Goal: Contribute content: Add original content to the website for others to see

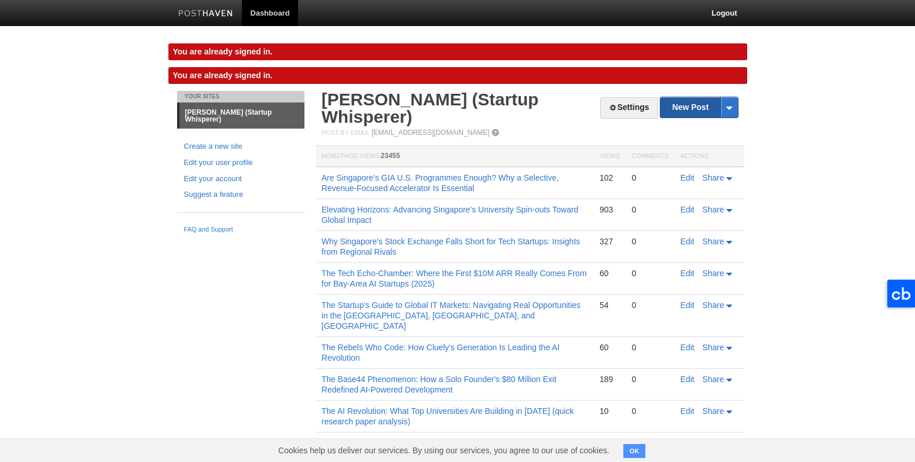
click at [691, 111] on link "New Post" at bounding box center [698, 107] width 77 height 20
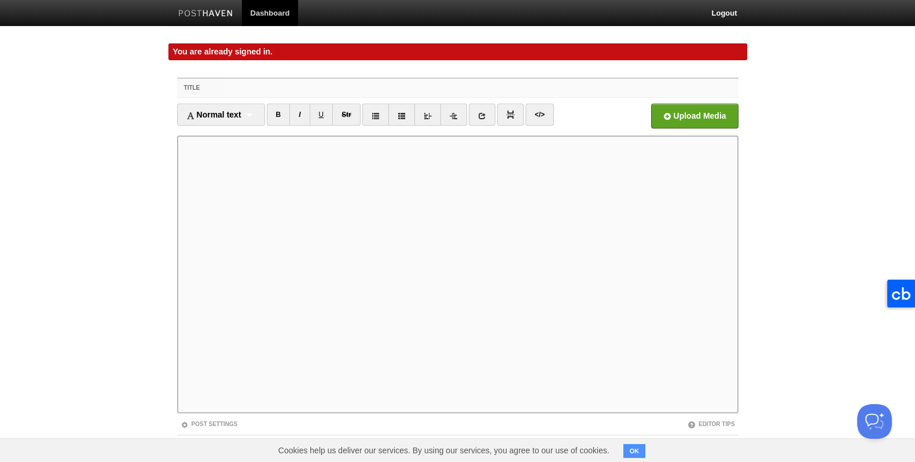
click at [257, 89] on input "Title" at bounding box center [480, 88] width 514 height 19
paste input "Education, Autonomy & Ambition: Lessons from [GEOGRAPHIC_DATA] for Singapore’s …"
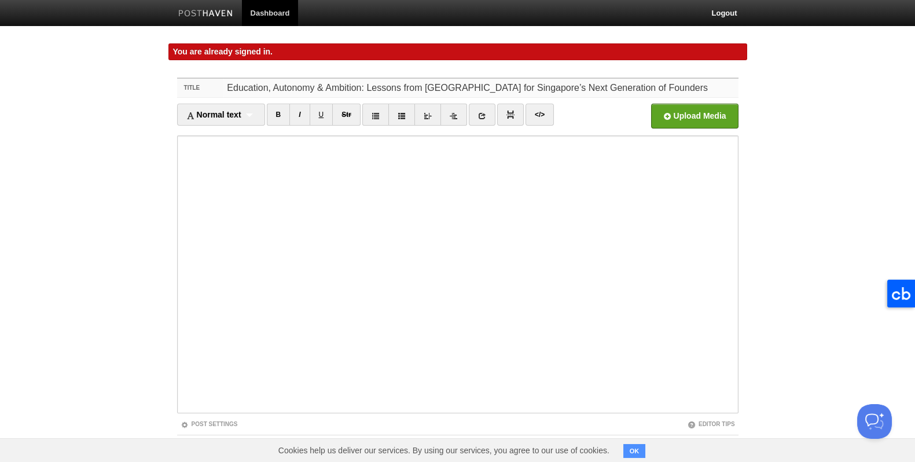
type input "Education, Autonomy & Ambition: Lessons from [GEOGRAPHIC_DATA] for Singapore’s …"
click at [235, 113] on span "Normal text" at bounding box center [213, 114] width 55 height 9
click at [226, 131] on link "Normal text" at bounding box center [221, 134] width 87 height 17
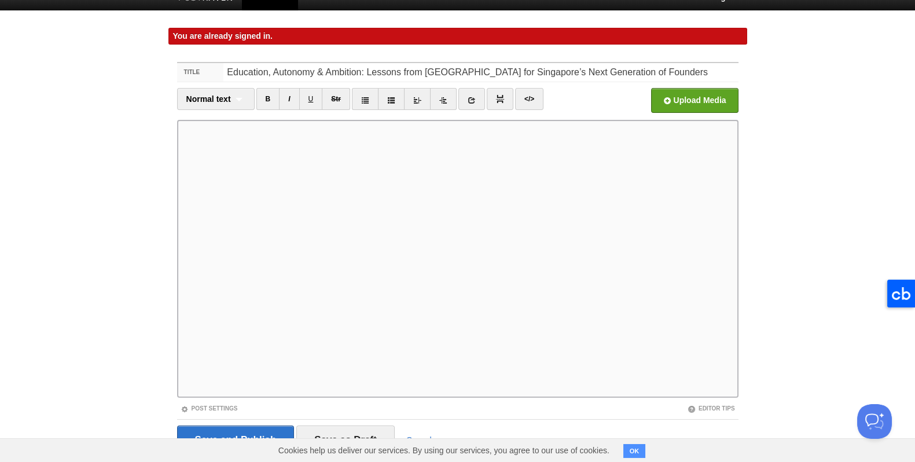
scroll to position [15, 0]
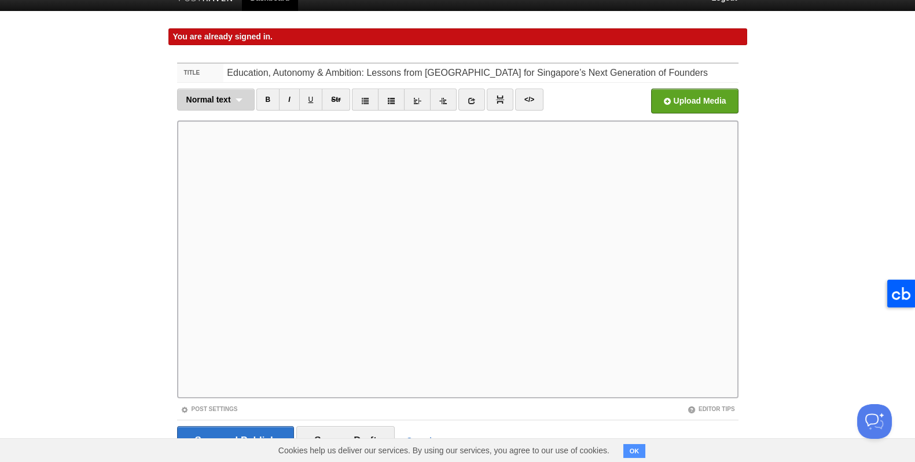
click at [241, 98] on div "Normal text Normal text Heading 1 Heading 2 Heading 3" at bounding box center [216, 100] width 78 height 22
click at [229, 117] on link "Normal text" at bounding box center [216, 119] width 76 height 17
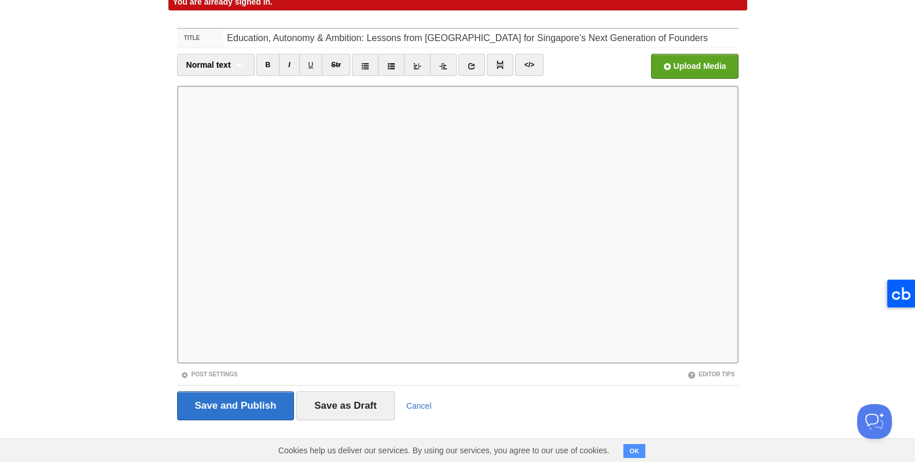
scroll to position [50, 0]
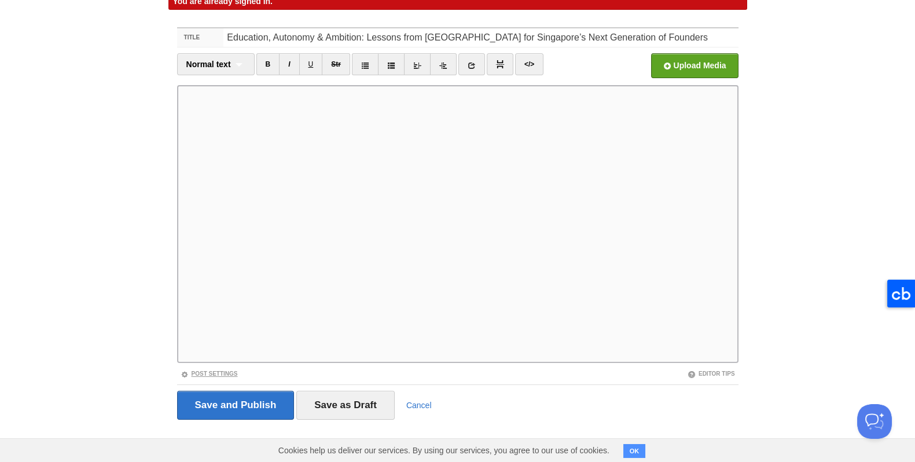
click at [206, 374] on link "Post Settings" at bounding box center [209, 373] width 57 height 6
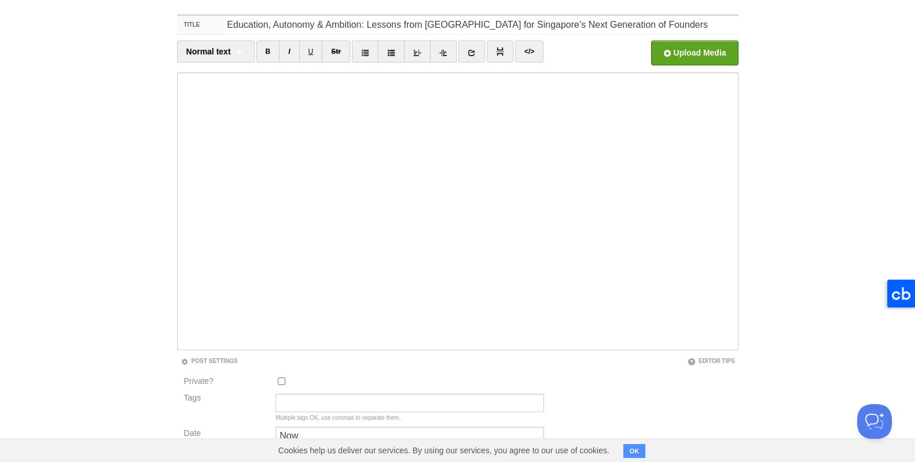
scroll to position [116, 0]
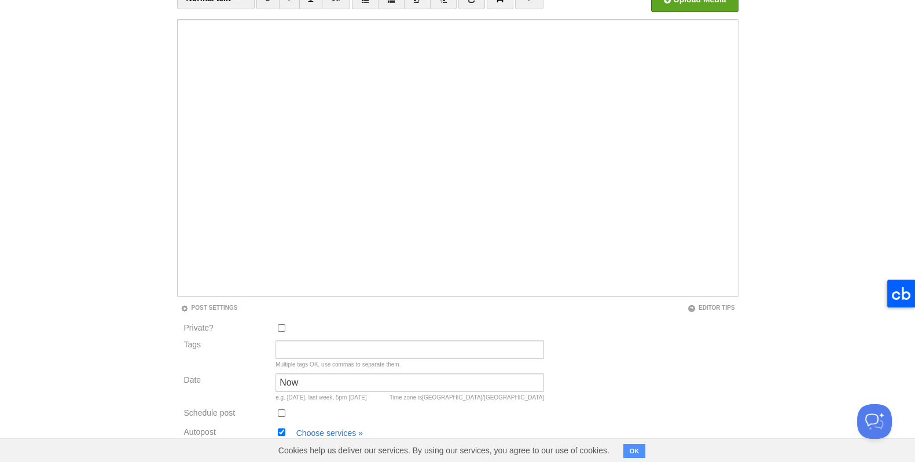
click at [282, 430] on input "Autopost" at bounding box center [282, 432] width 8 height 8
checkbox input "false"
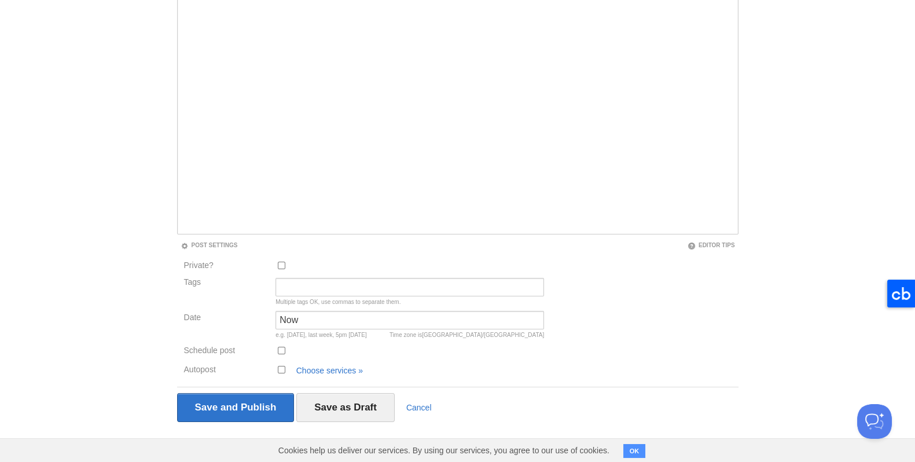
scroll to position [181, 0]
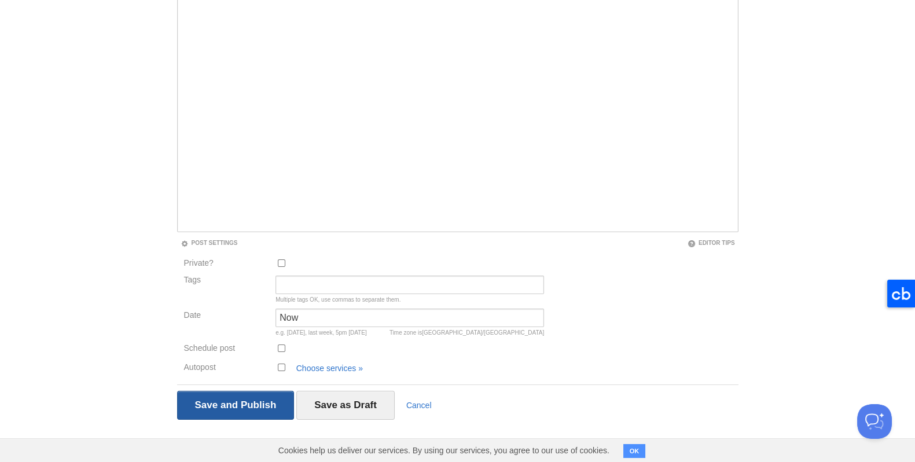
click at [230, 407] on input "Save and Publish" at bounding box center [235, 405] width 117 height 29
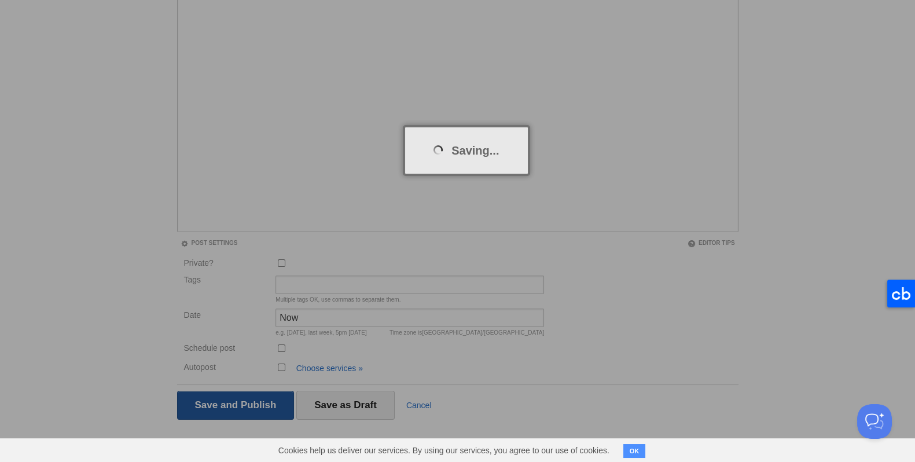
scroll to position [67, 0]
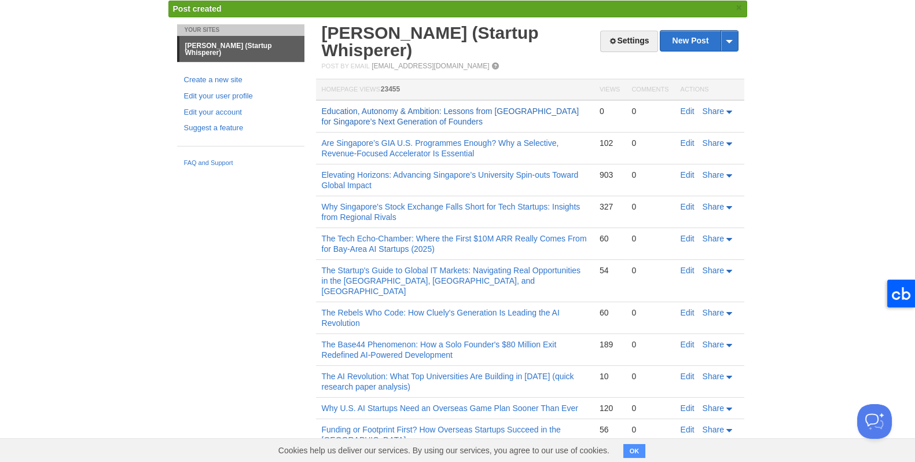
click at [471, 106] on link "Education, Autonomy & Ambition: Lessons from [GEOGRAPHIC_DATA] for Singapore’s …" at bounding box center [450, 116] width 257 height 20
